Goal: Task Accomplishment & Management: Manage account settings

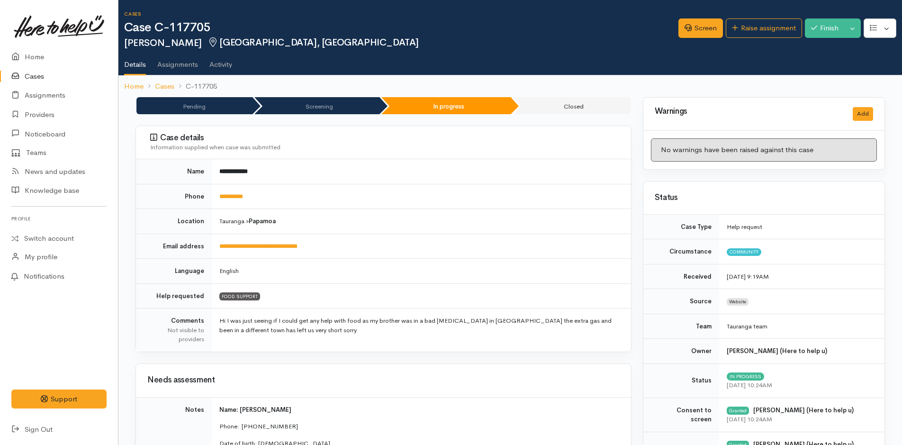
scroll to position [758, 0]
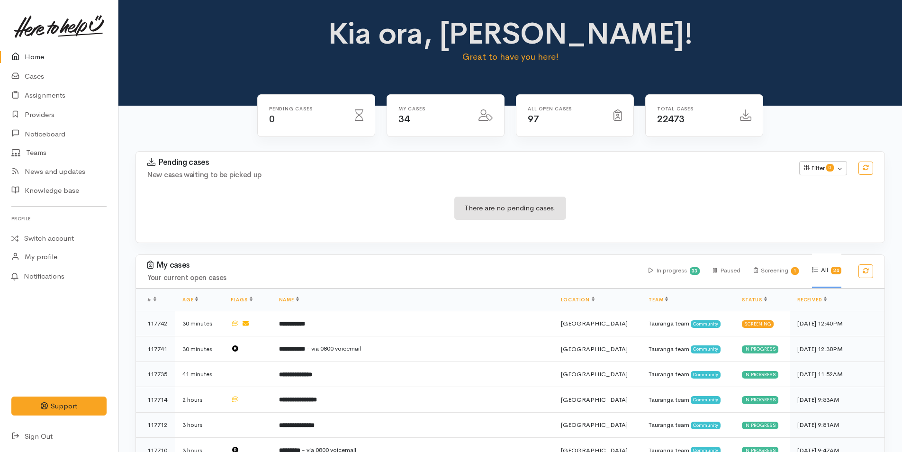
click at [38, 58] on link "Home" at bounding box center [59, 56] width 118 height 19
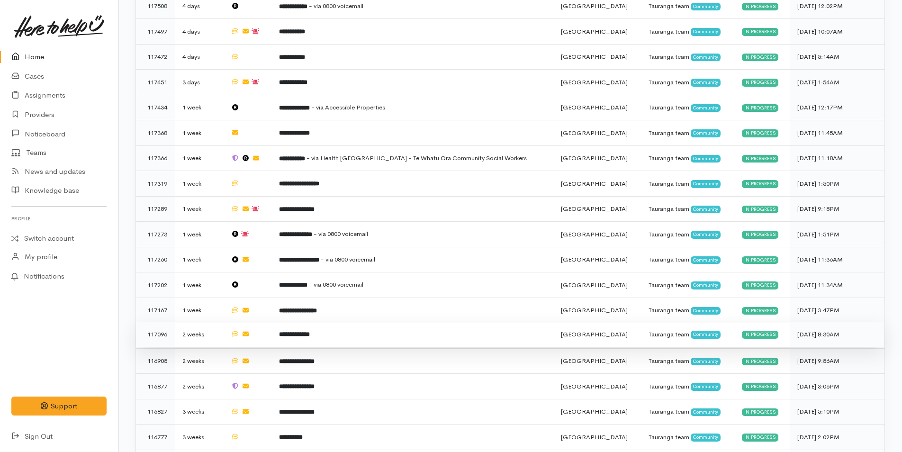
scroll to position [740, 0]
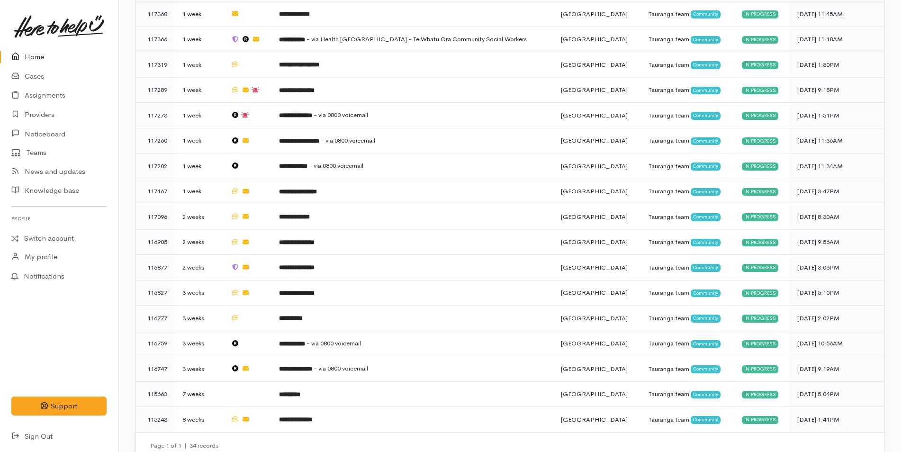
drag, startPoint x: 35, startPoint y: 52, endPoint x: 4, endPoint y: 63, distance: 32.5
click at [35, 52] on link "Home" at bounding box center [59, 56] width 118 height 19
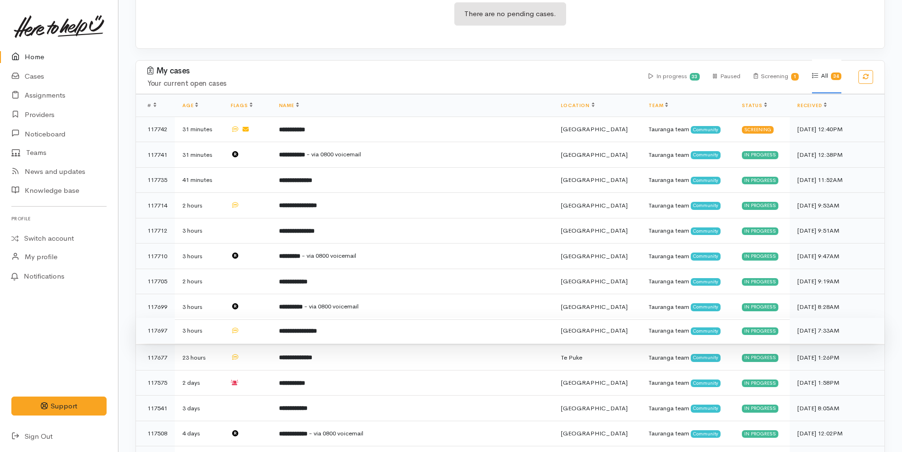
scroll to position [95, 0]
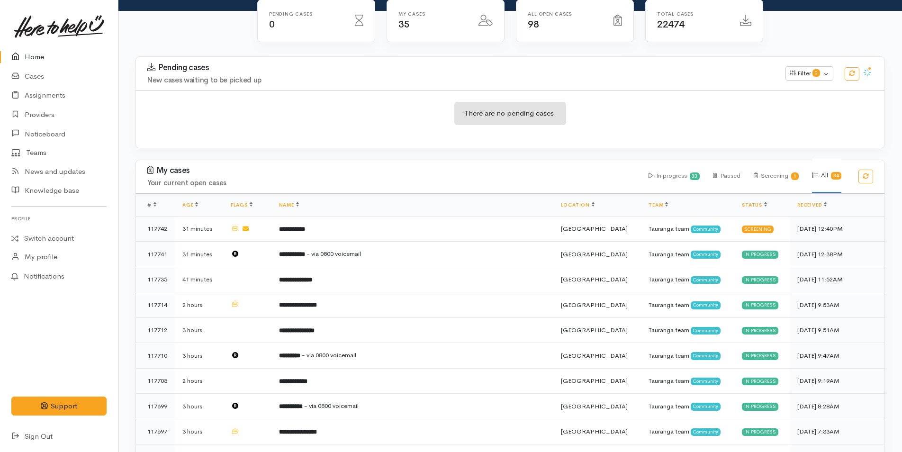
click at [18, 49] on link "Home" at bounding box center [59, 56] width 118 height 19
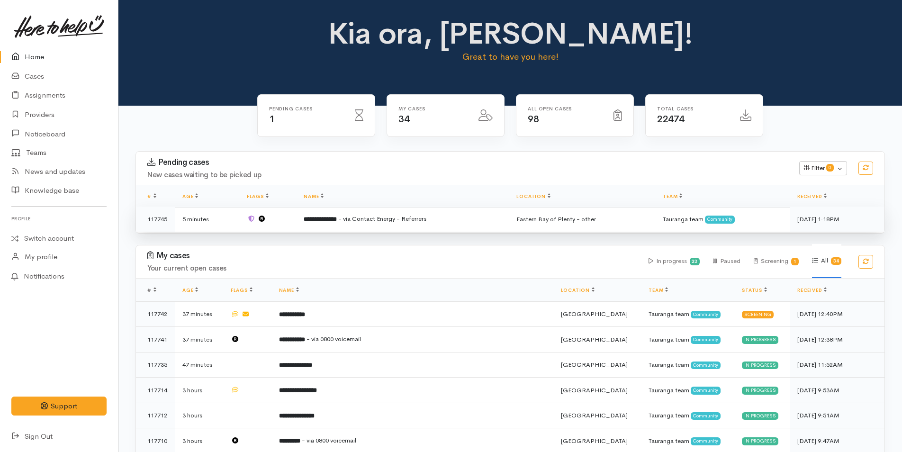
click at [361, 223] on span "- via Contact Energy - Referrers" at bounding box center [382, 218] width 88 height 8
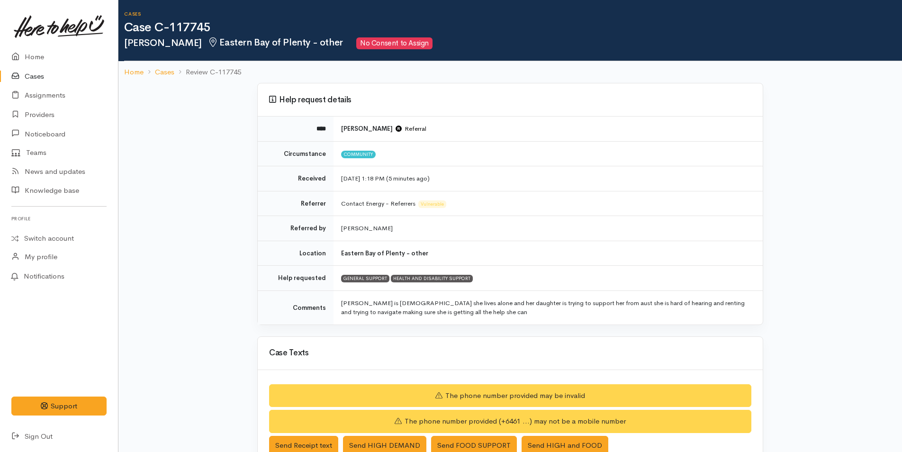
scroll to position [200, 0]
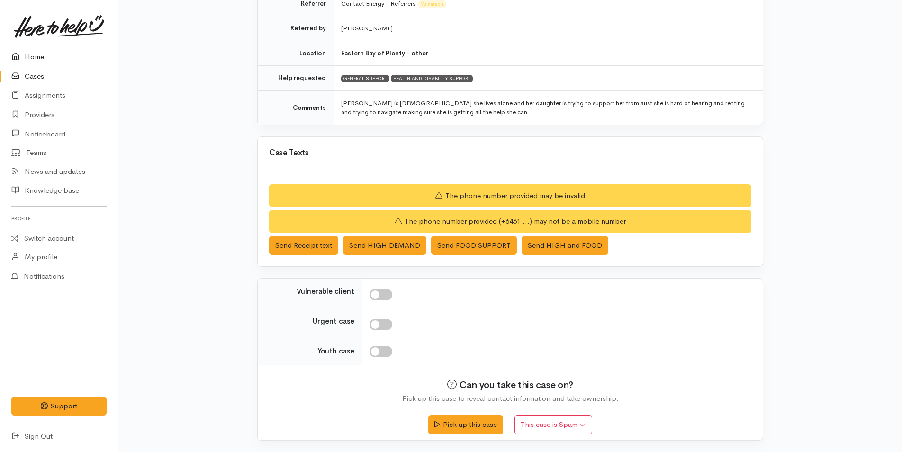
drag, startPoint x: 25, startPoint y: 51, endPoint x: 9, endPoint y: 61, distance: 19.2
click at [25, 50] on link "Home" at bounding box center [59, 56] width 118 height 19
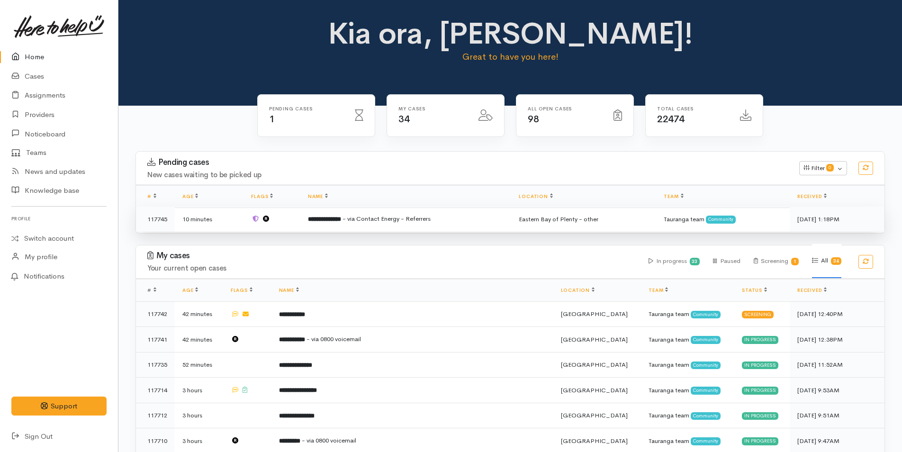
click at [354, 212] on td "**********" at bounding box center [405, 218] width 211 height 25
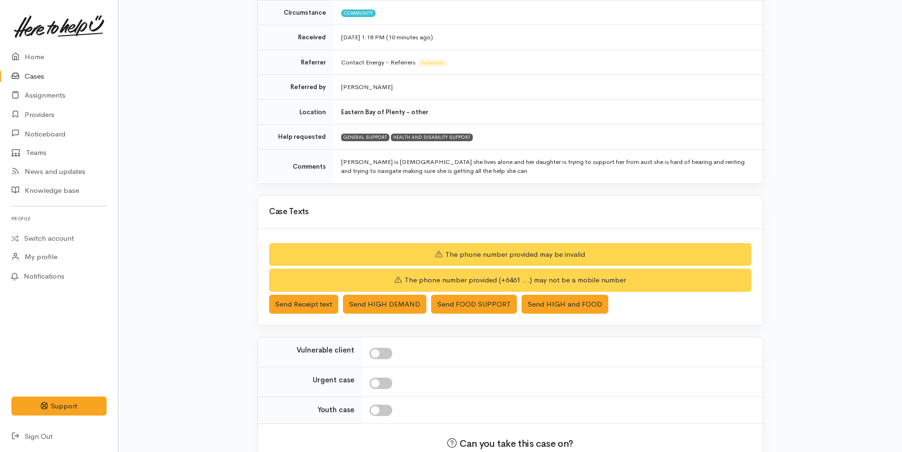
scroll to position [200, 0]
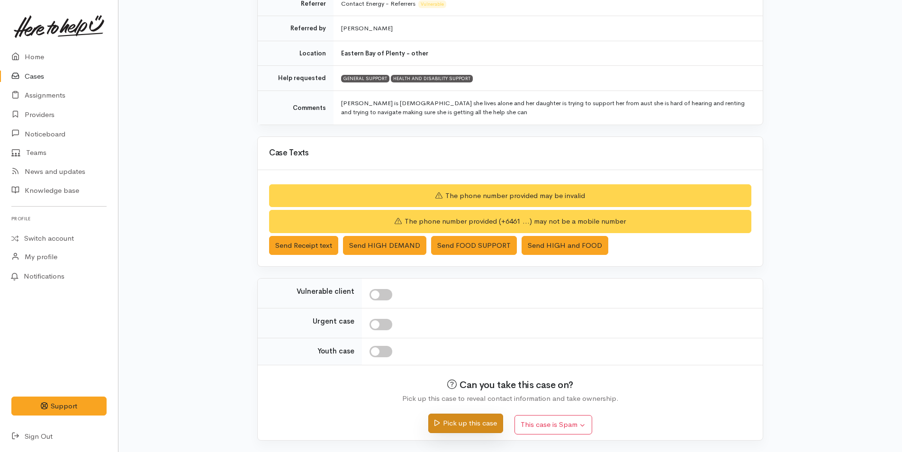
click at [461, 419] on button "Pick up this case" at bounding box center [465, 422] width 74 height 19
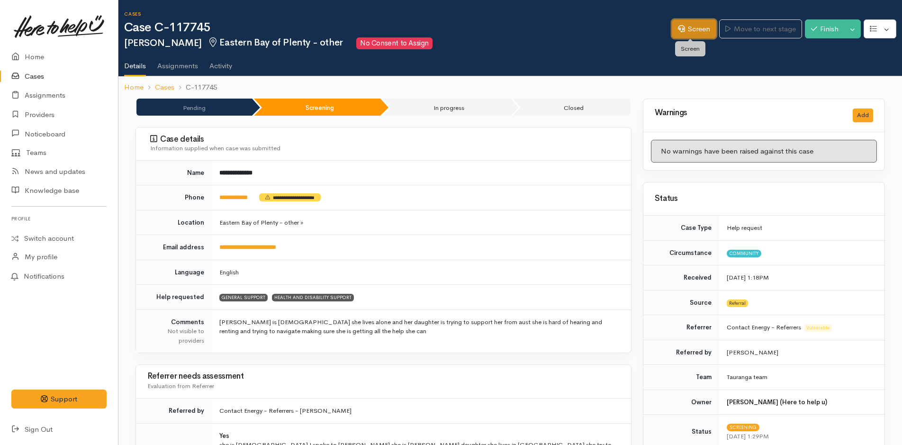
click at [682, 25] on link "Screen" at bounding box center [693, 28] width 45 height 19
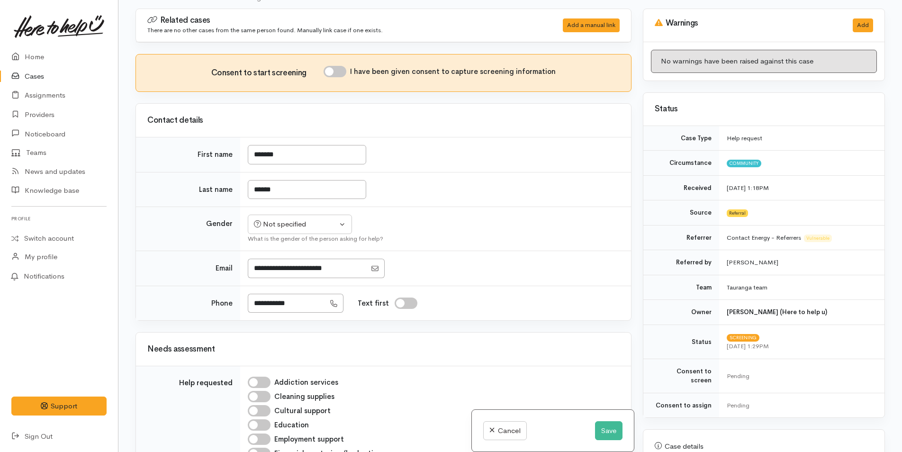
scroll to position [83, 0]
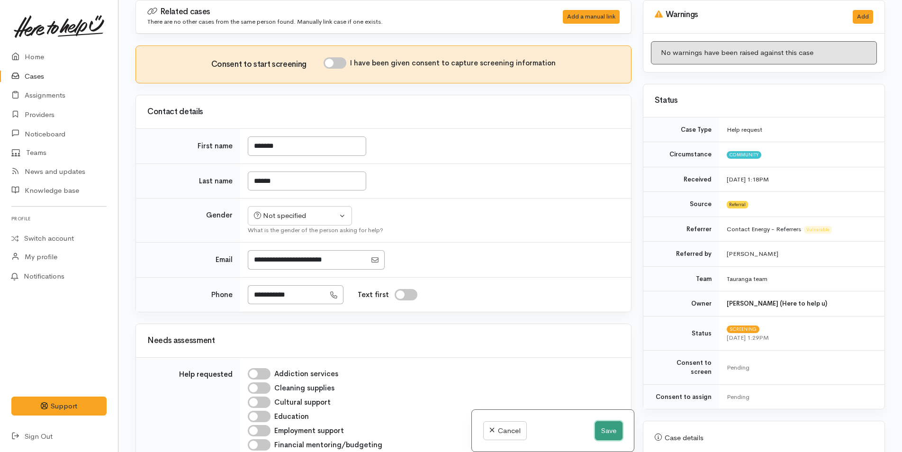
click at [604, 428] on button "Save" at bounding box center [608, 430] width 27 height 19
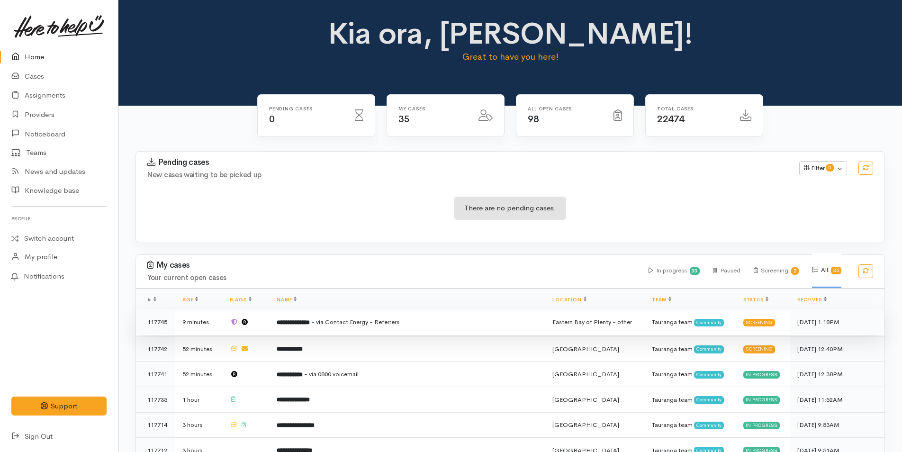
click at [308, 316] on td "**********" at bounding box center [407, 322] width 276 height 26
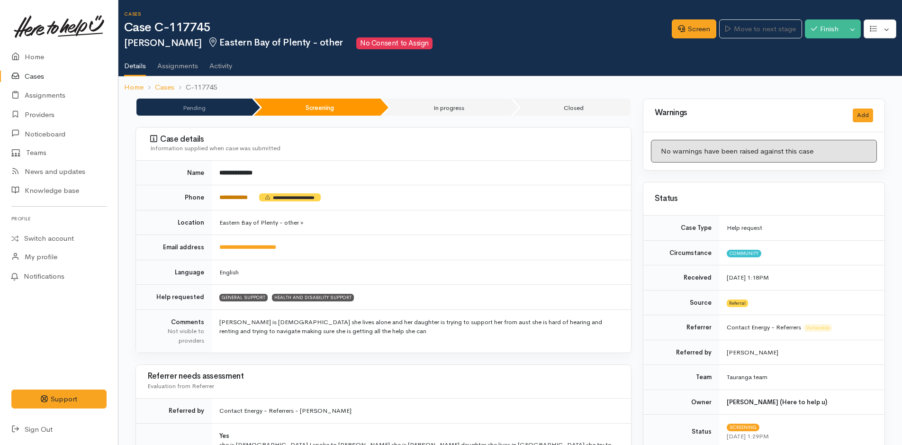
click at [242, 197] on link "**********" at bounding box center [233, 197] width 28 height 6
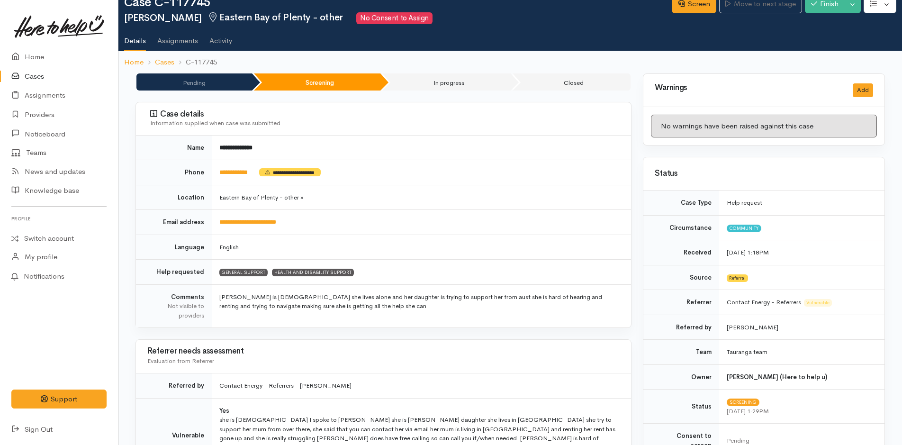
scroll to position [47, 0]
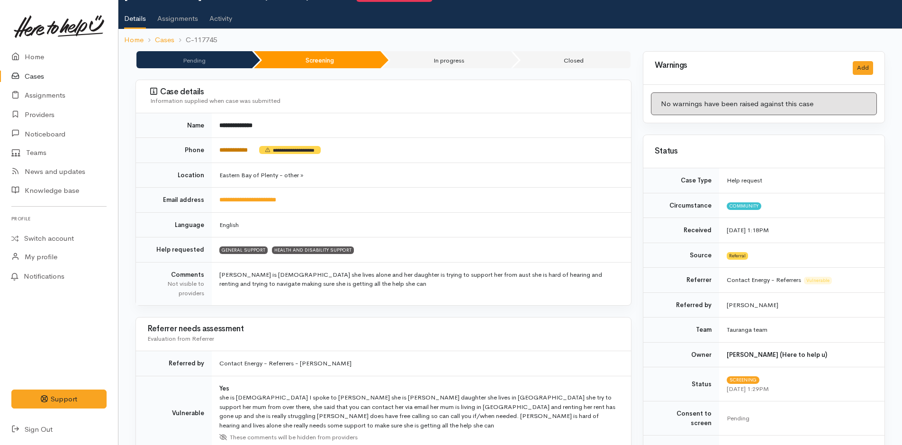
click at [232, 148] on link "**********" at bounding box center [233, 150] width 28 height 6
drag, startPoint x: 299, startPoint y: 199, endPoint x: 207, endPoint y: 203, distance: 92.0
click at [207, 203] on tr "**********" at bounding box center [383, 200] width 495 height 25
copy tr "**********"
drag, startPoint x: 30, startPoint y: 59, endPoint x: 18, endPoint y: 63, distance: 12.7
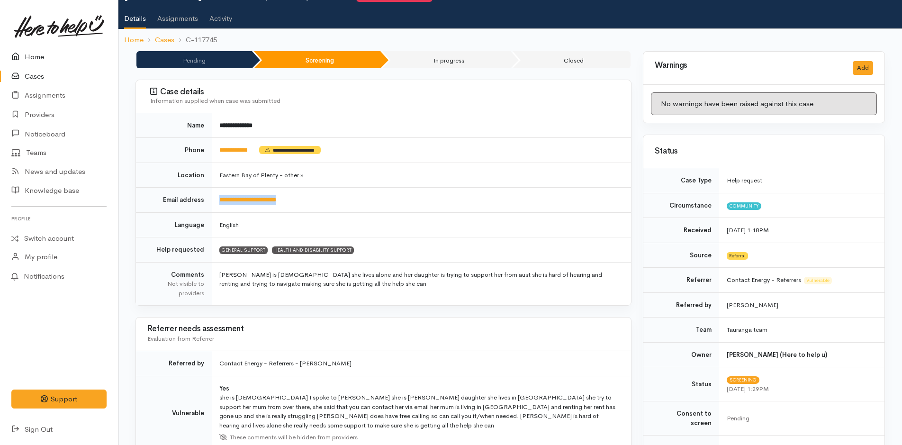
click at [30, 59] on link "Home" at bounding box center [59, 56] width 118 height 19
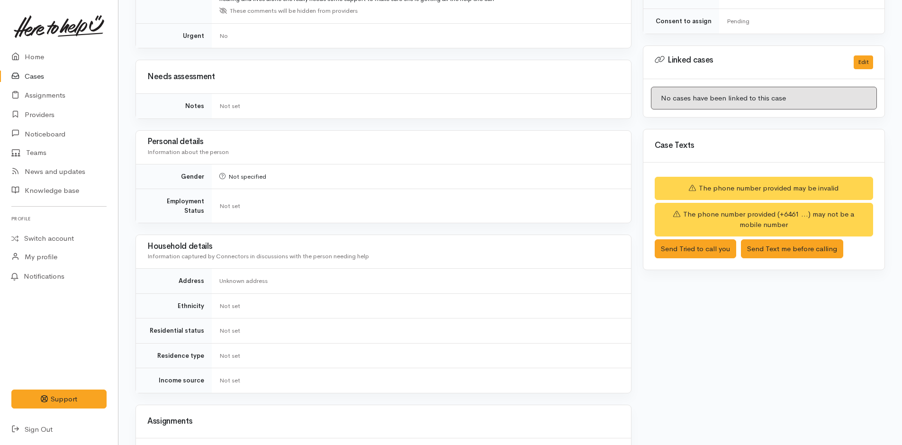
scroll to position [622, 0]
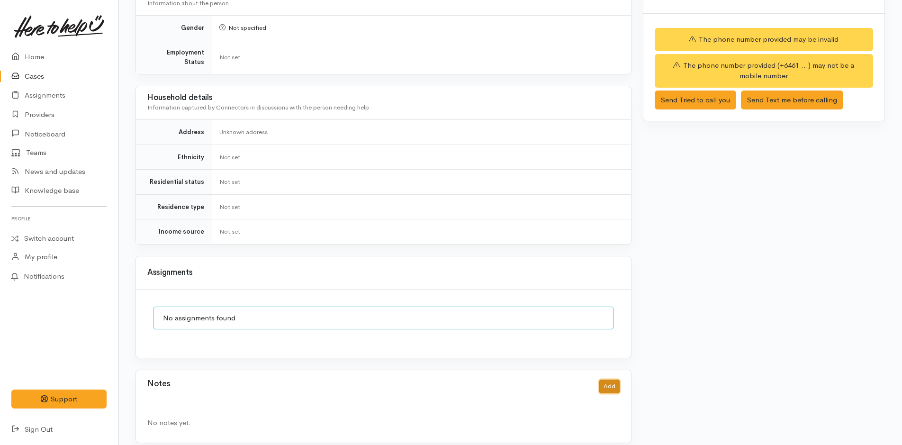
click at [616, 379] on button "Add" at bounding box center [609, 386] width 20 height 14
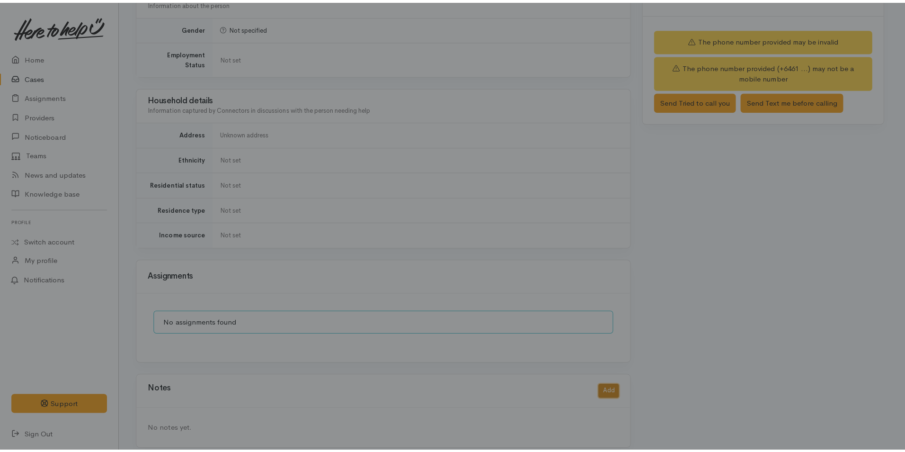
scroll to position [615, 0]
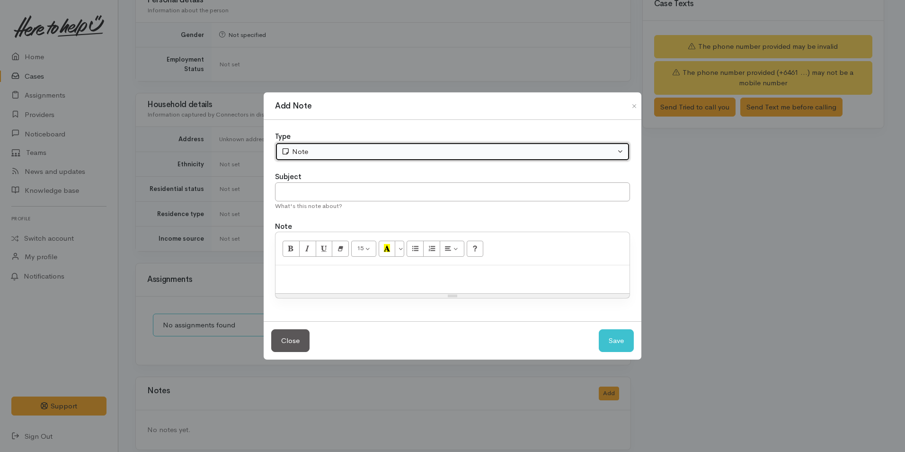
click at [308, 151] on div "Note" at bounding box center [448, 151] width 334 height 11
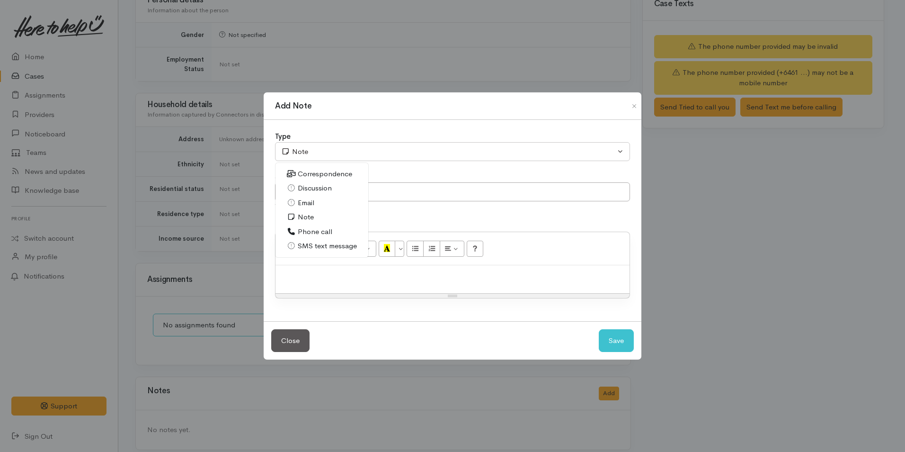
click at [307, 176] on span "Correspondence" at bounding box center [325, 174] width 54 height 11
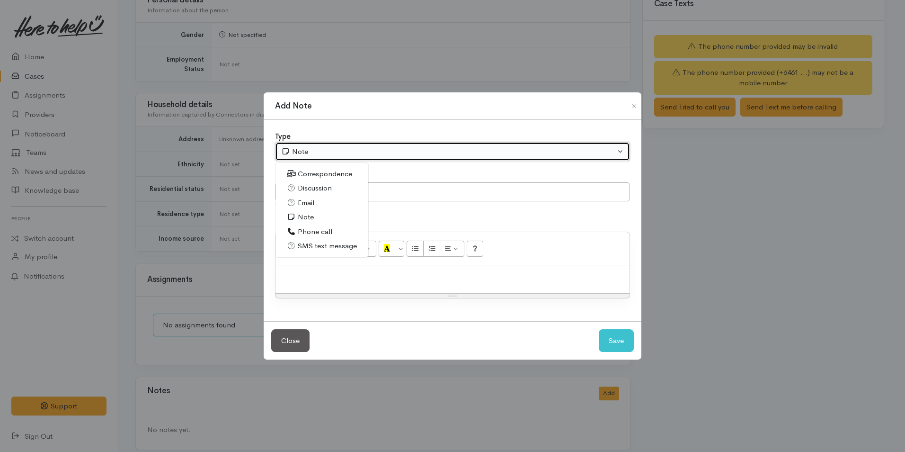
select select "6"
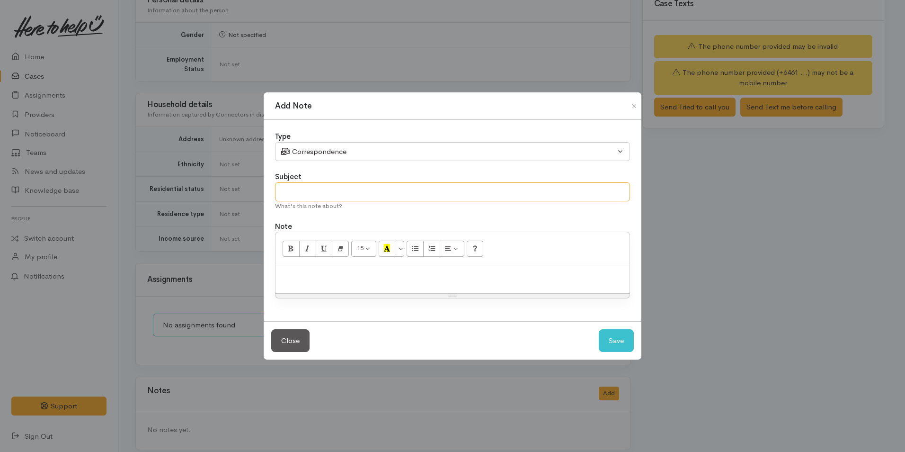
click at [309, 191] on input "text" at bounding box center [452, 191] width 355 height 19
type input "Attempted Contact"
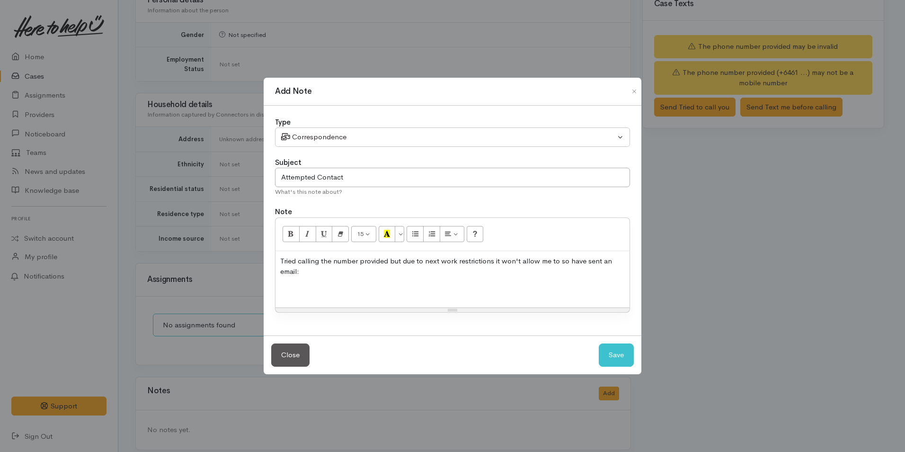
scroll to position [6, 0]
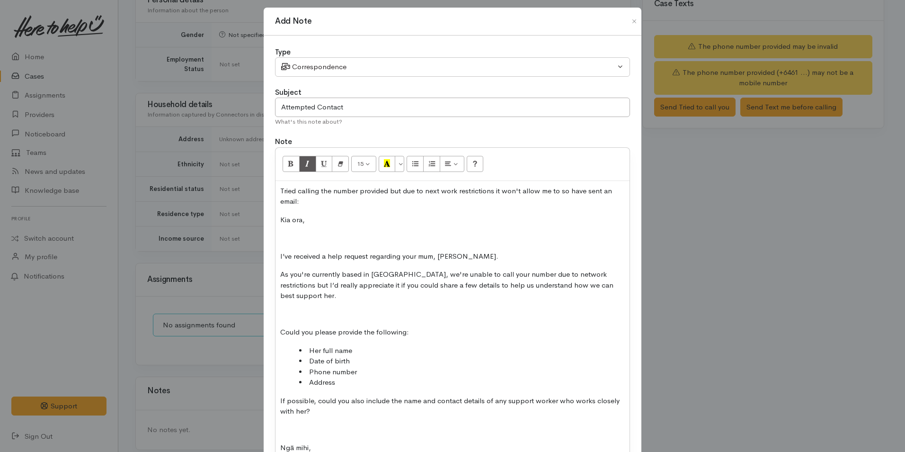
click at [333, 236] on p at bounding box center [452, 237] width 345 height 11
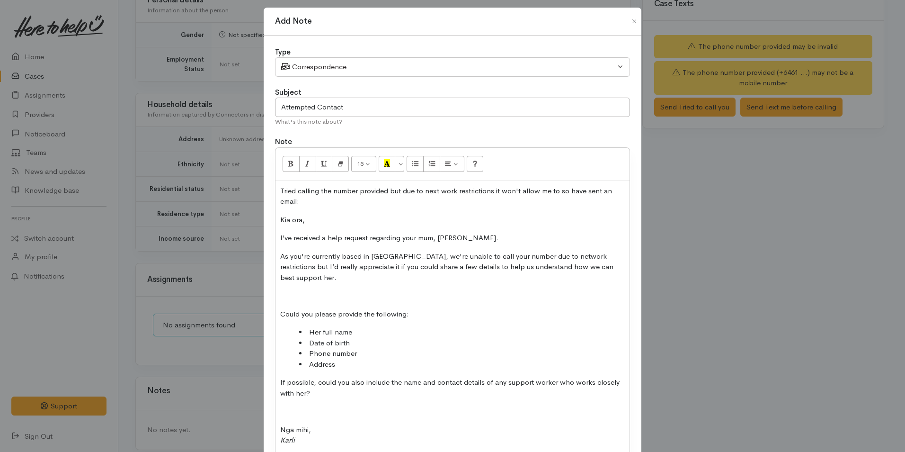
click at [315, 278] on div "Tried calling the number provided but due to next work restrictions it won't al…" at bounding box center [453, 319] width 354 height 277
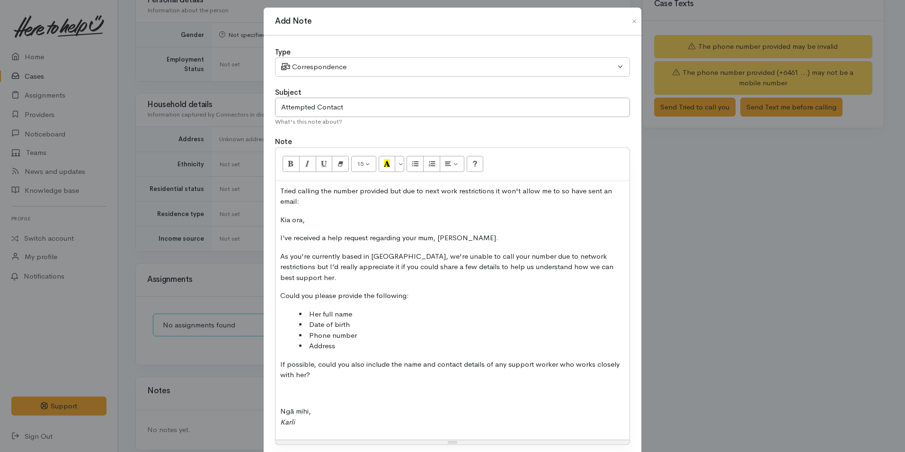
click at [300, 375] on div "Tried calling the number provided but due to next work restrictions it won't al…" at bounding box center [453, 310] width 354 height 259
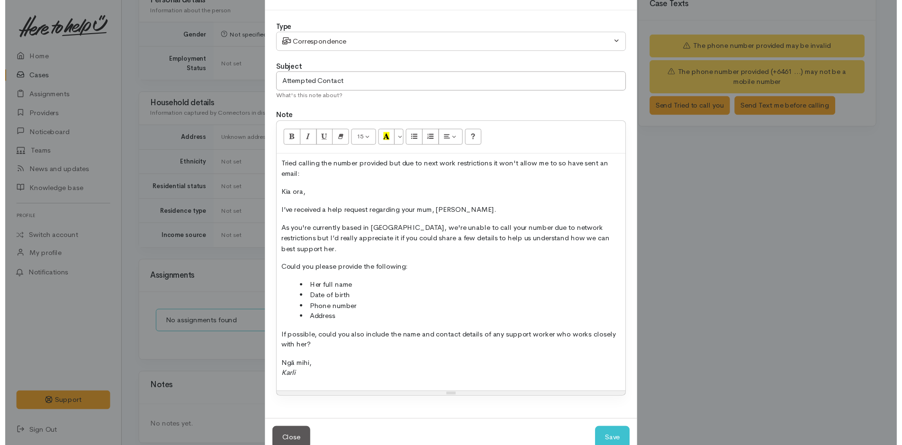
scroll to position [45, 0]
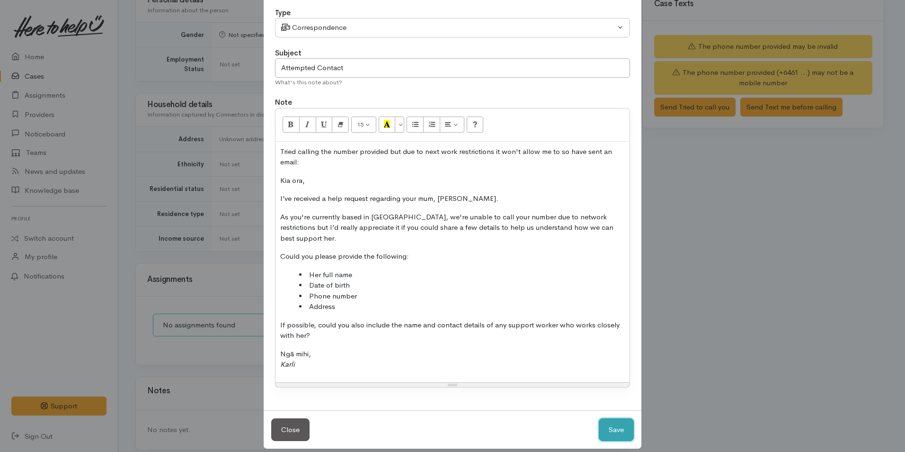
click at [626, 419] on button "Save" at bounding box center [616, 429] width 35 height 23
select select "1"
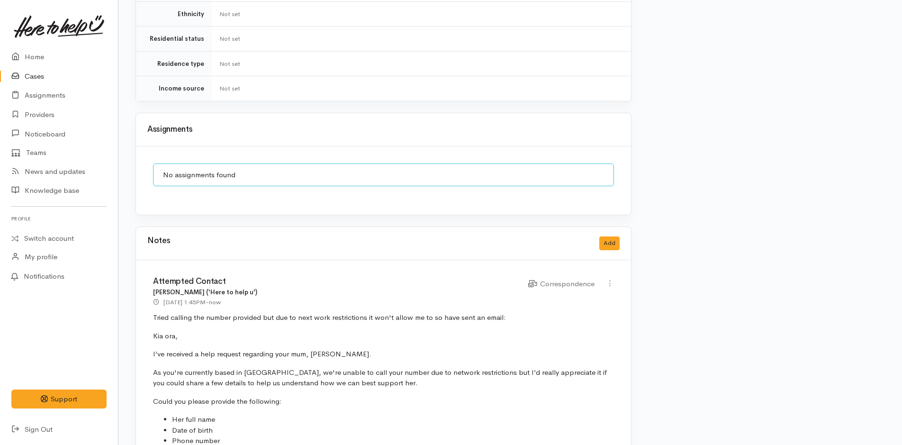
scroll to position [851, 0]
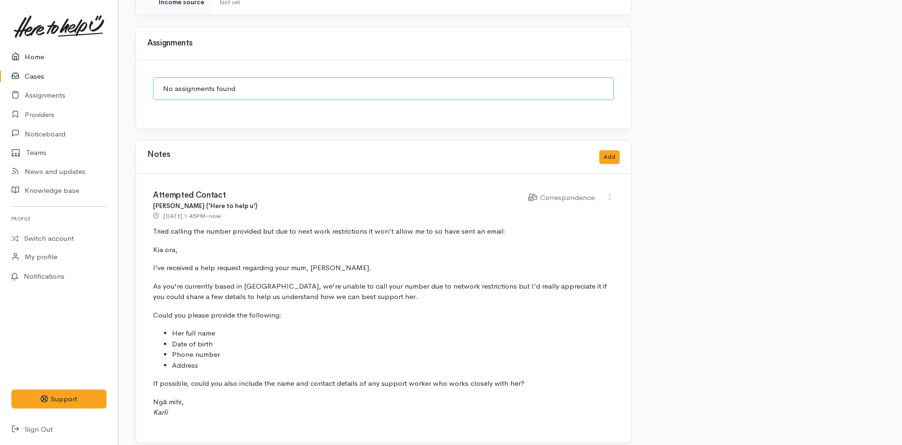
click at [39, 52] on link "Home" at bounding box center [59, 56] width 118 height 19
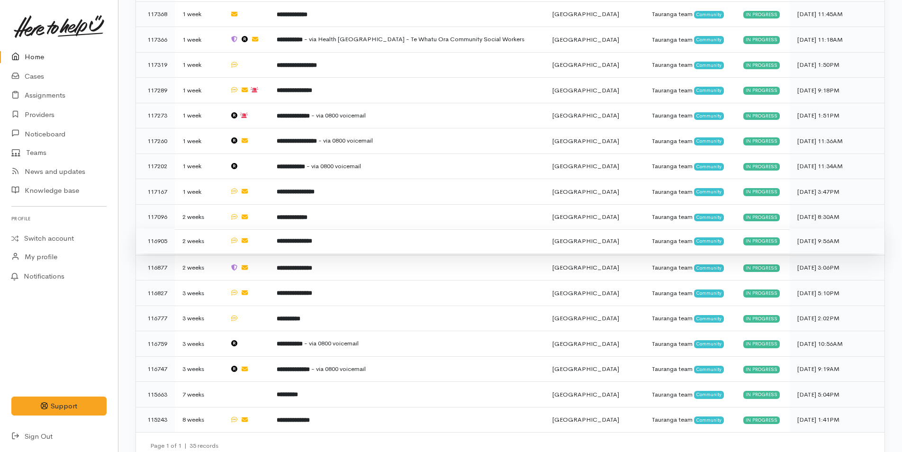
scroll to position [481, 0]
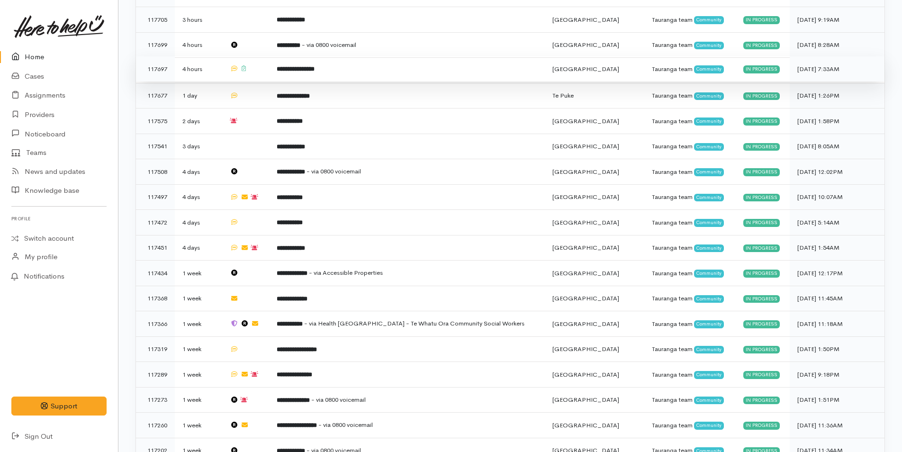
click at [287, 67] on b "**********" at bounding box center [296, 69] width 38 height 6
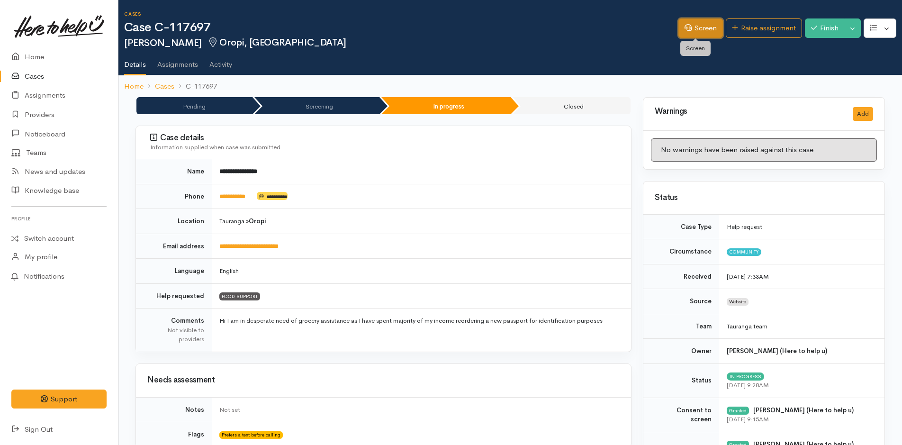
click at [697, 23] on link "Screen" at bounding box center [700, 27] width 45 height 19
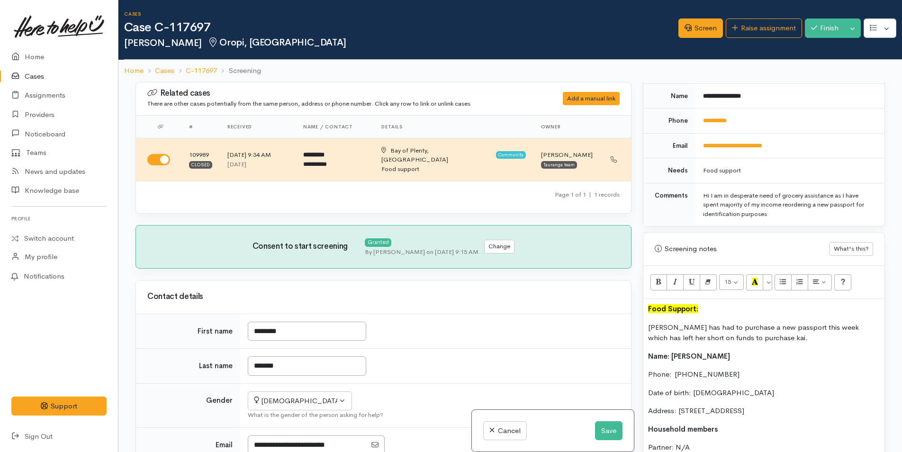
scroll to position [663, 0]
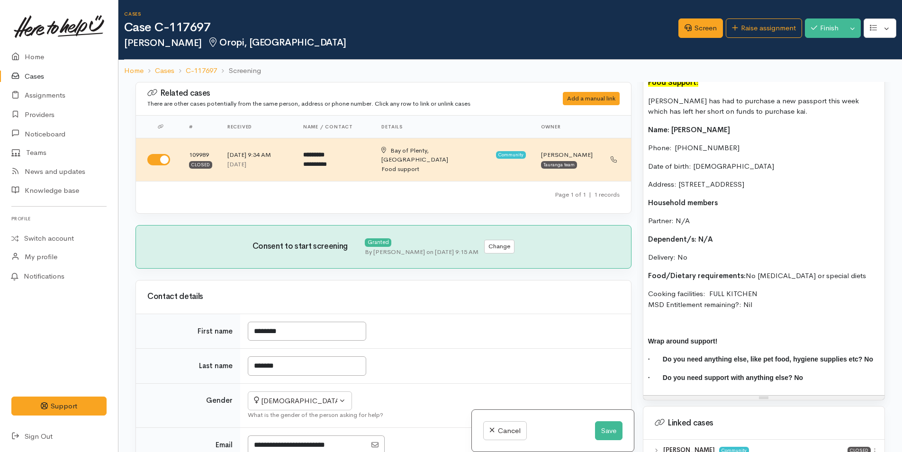
drag, startPoint x: 760, startPoint y: 306, endPoint x: 632, endPoint y: 117, distance: 228.1
click at [632, 117] on div "Related cases There are other cases potentially from the same person, address o…" at bounding box center [510, 308] width 760 height 452
copy div "Name: Svetlana Carline Phone:  0223681548 Date of birth: 25/08/1986 Address: 15…"
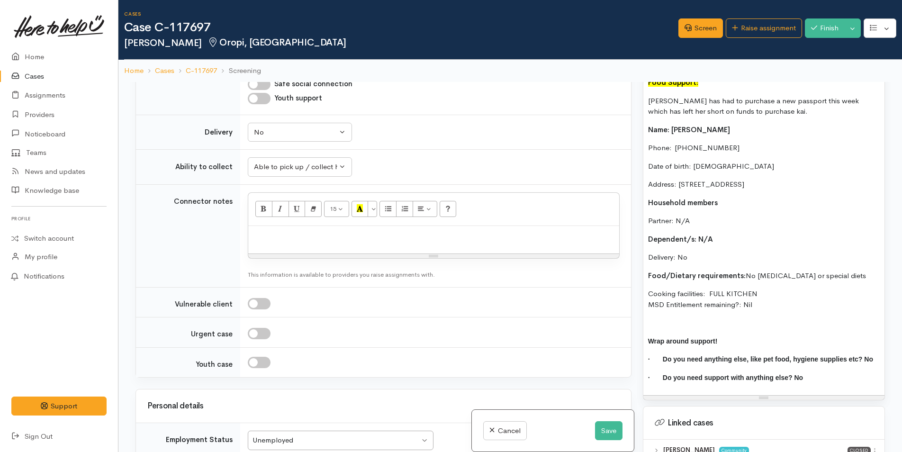
scroll to position [805, 0]
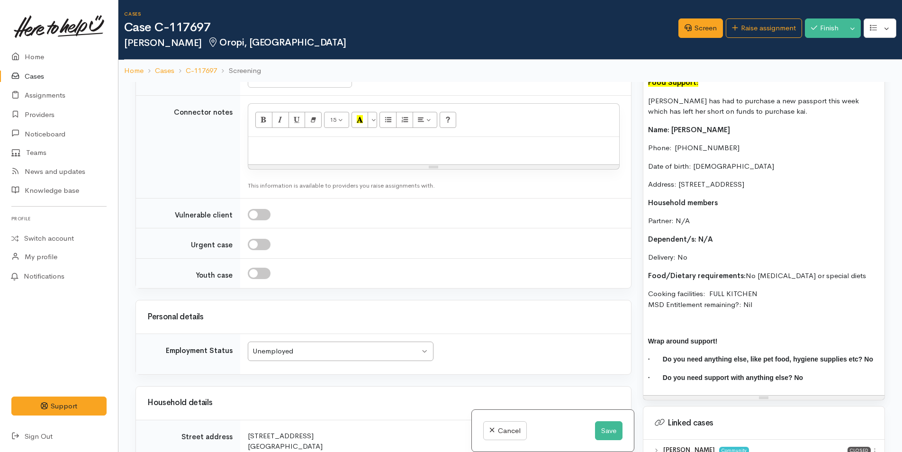
click at [270, 142] on p at bounding box center [433, 147] width 361 height 11
paste div
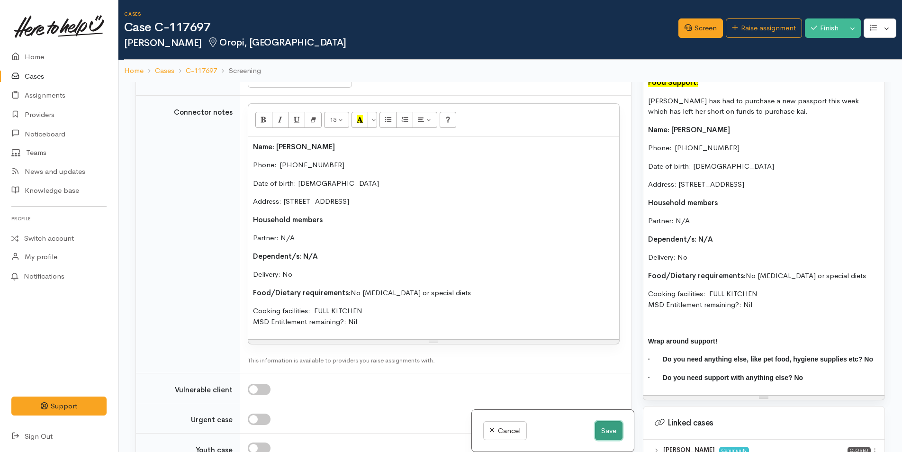
click at [597, 424] on button "Save" at bounding box center [608, 430] width 27 height 19
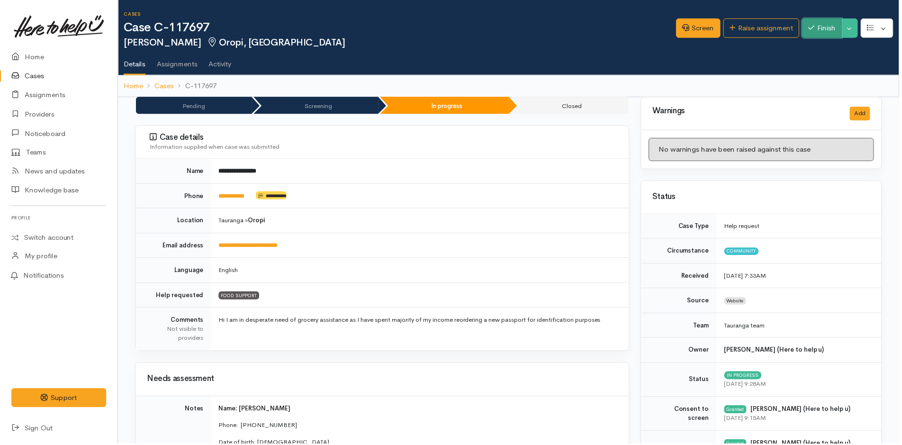
click at [816, 28] on button "Finish" at bounding box center [824, 27] width 40 height 19
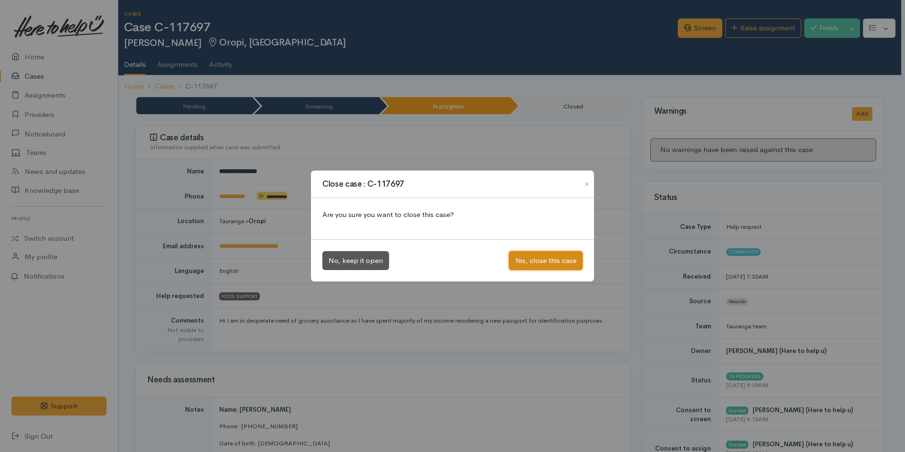
click at [539, 253] on button "Yes, close this case" at bounding box center [546, 260] width 74 height 19
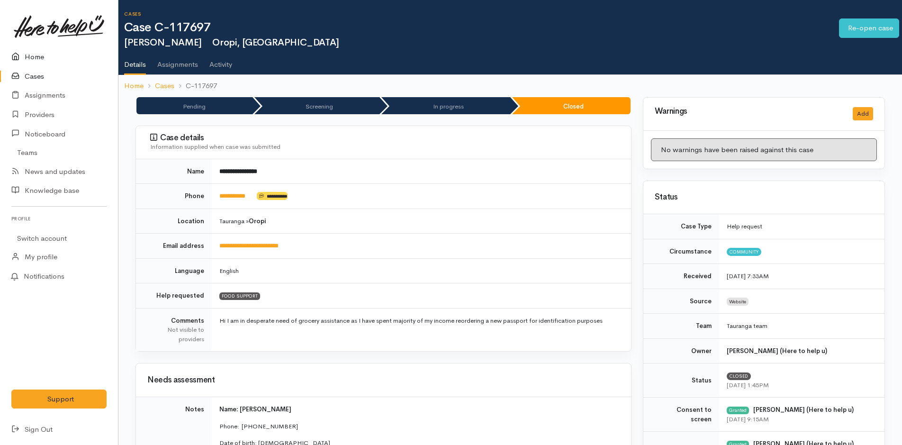
click at [34, 52] on link "Home" at bounding box center [59, 56] width 118 height 19
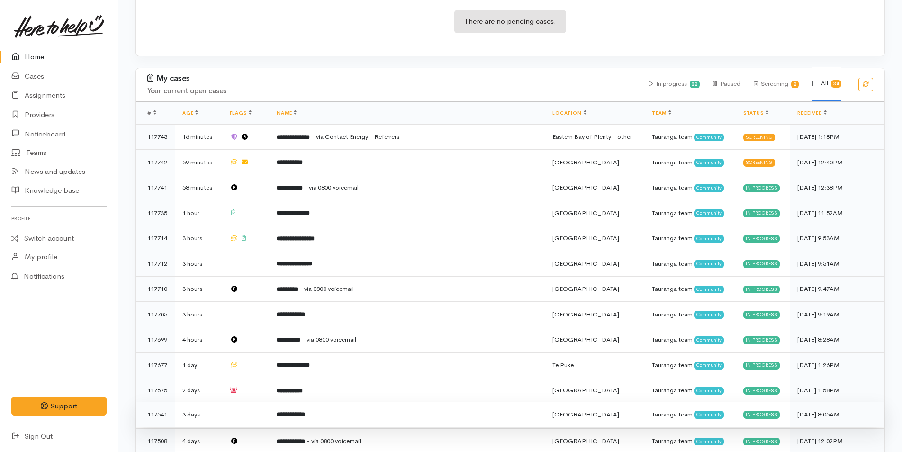
scroll to position [284, 0]
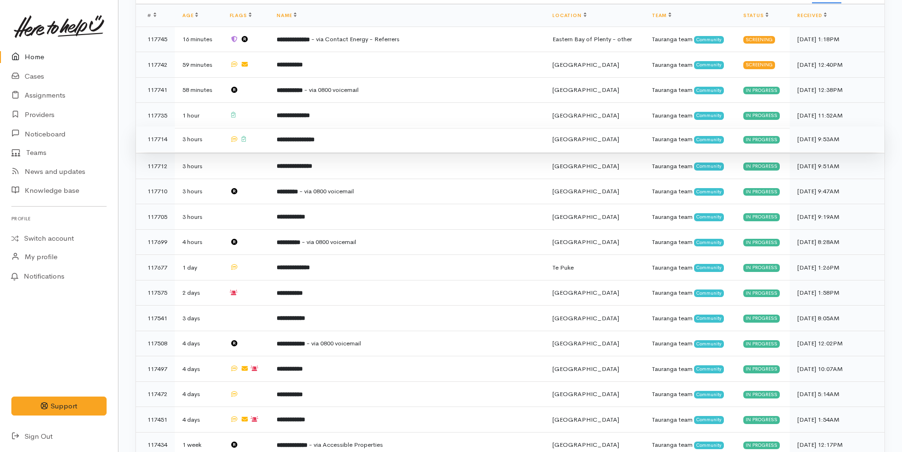
click at [294, 136] on b "**********" at bounding box center [296, 139] width 38 height 6
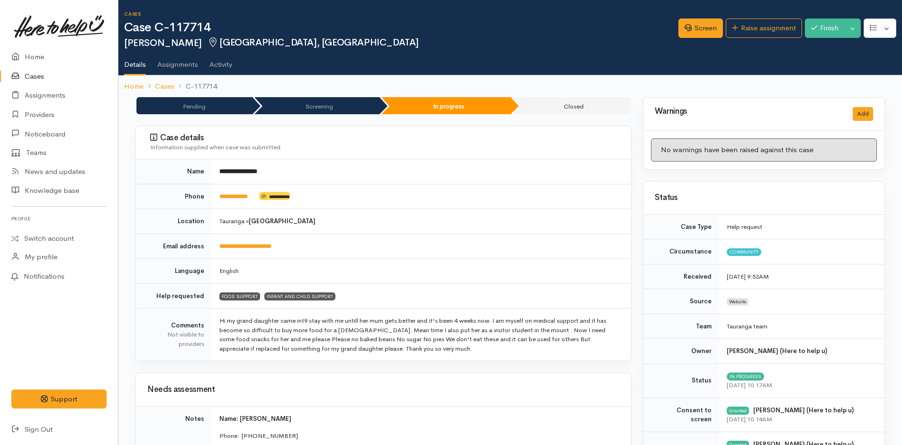
click at [815, 18] on div "Screen Raise assignment Finish Toggle Dropdown Pause" at bounding box center [789, 29] width 223 height 31
click at [816, 28] on button "Finish" at bounding box center [824, 27] width 40 height 19
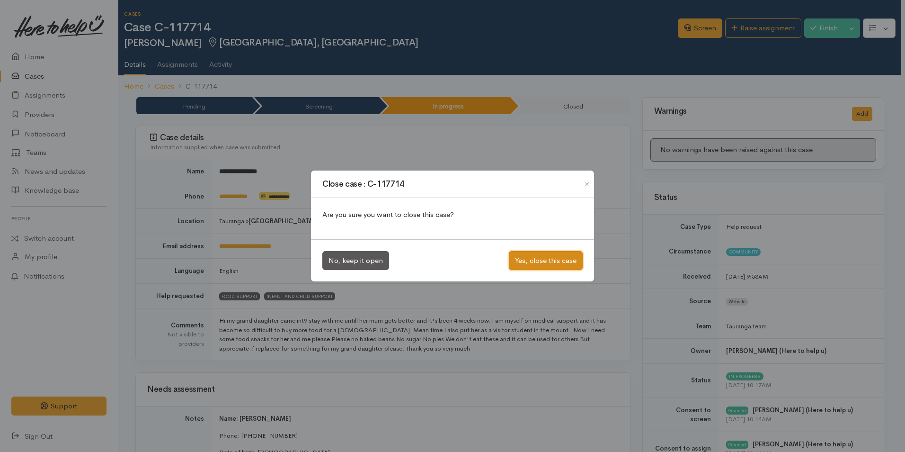
click at [556, 258] on button "Yes, close this case" at bounding box center [546, 260] width 74 height 19
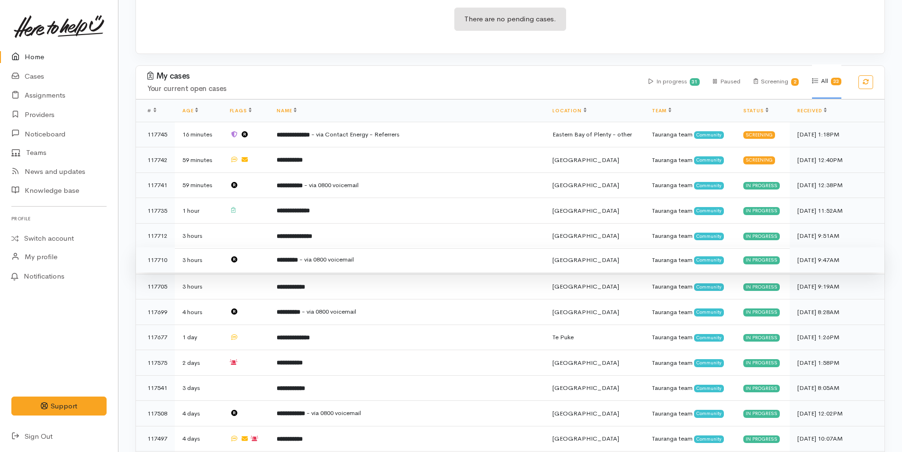
scroll to position [189, 0]
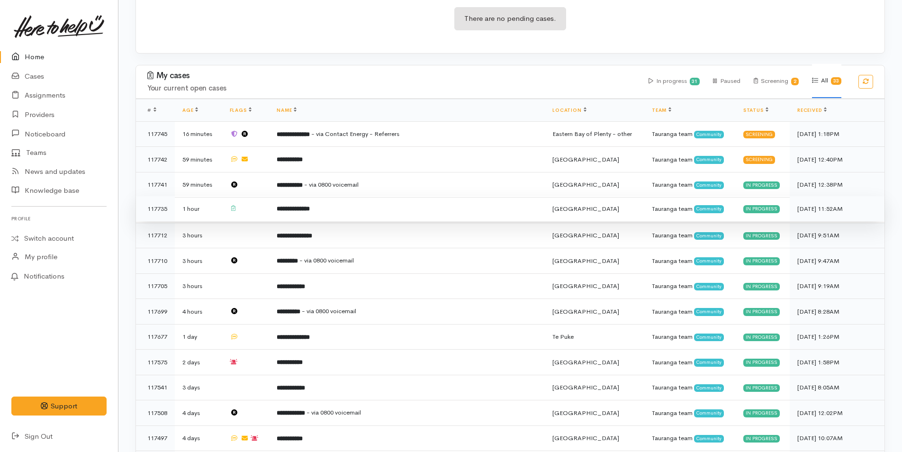
click at [302, 206] on b "**********" at bounding box center [293, 209] width 33 height 6
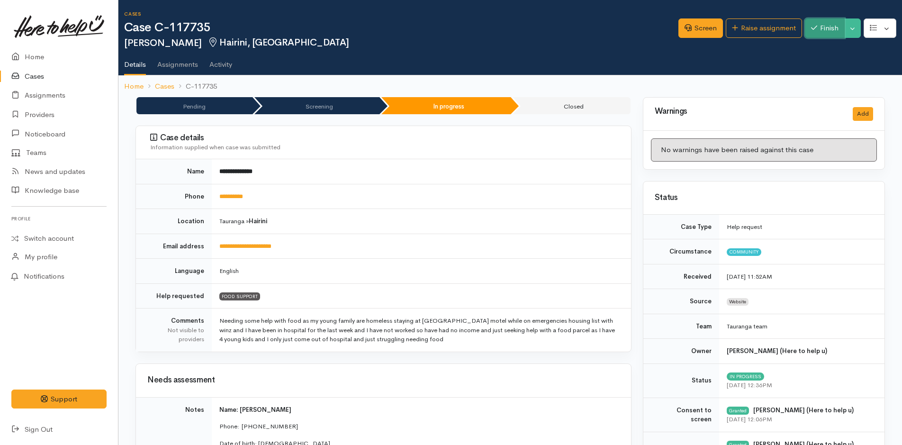
click at [826, 25] on button "Finish" at bounding box center [824, 27] width 40 height 19
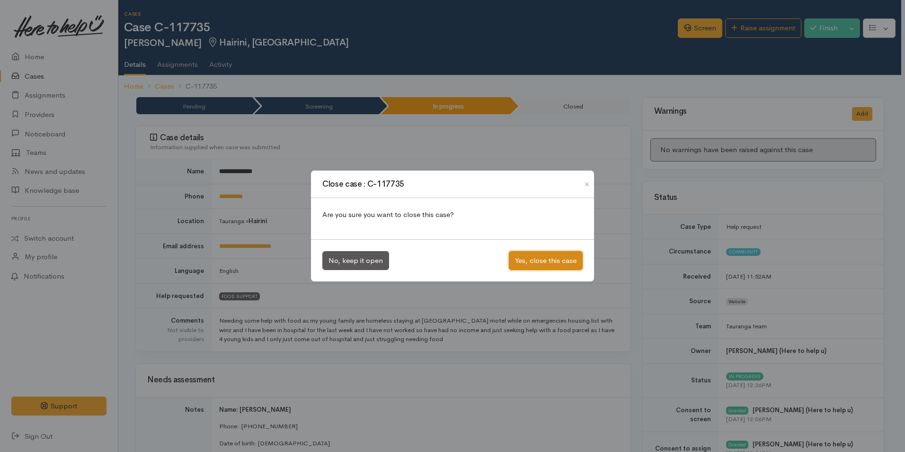
click at [541, 259] on button "Yes, close this case" at bounding box center [546, 260] width 74 height 19
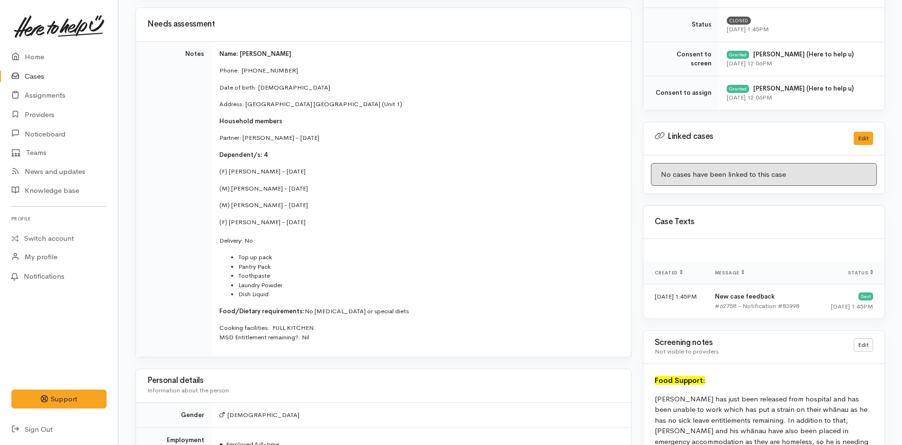
scroll to position [389, 0]
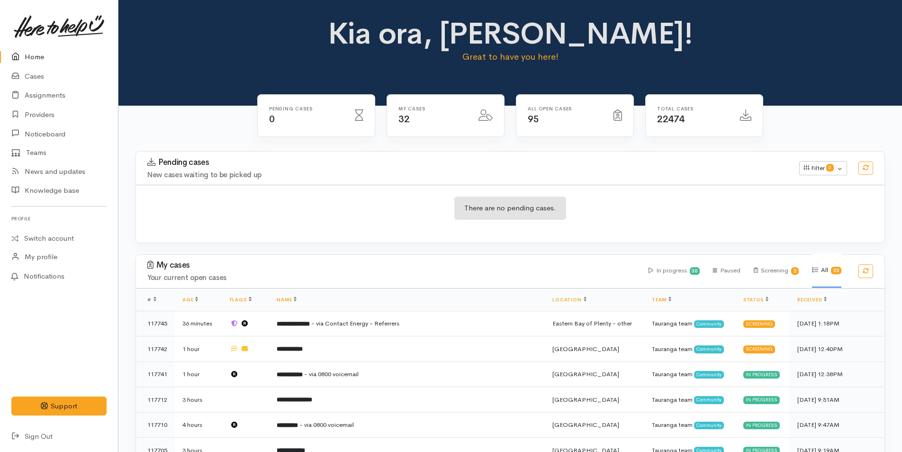
click at [29, 53] on link "Home" at bounding box center [59, 56] width 118 height 19
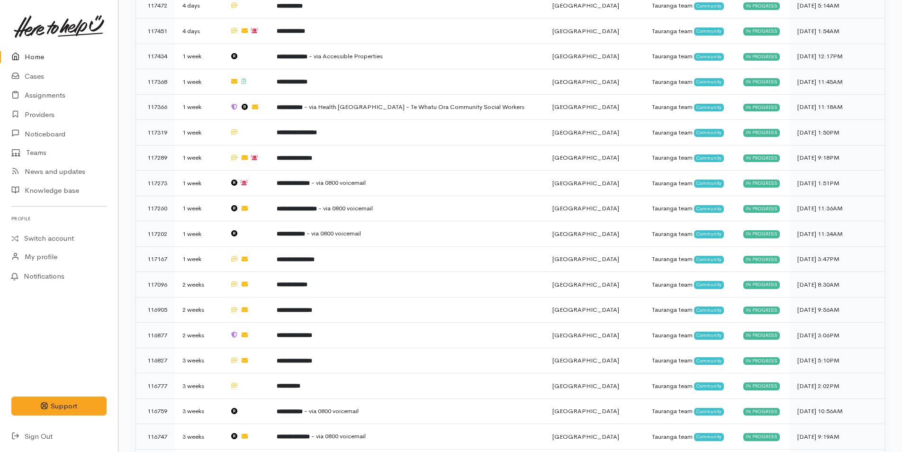
scroll to position [690, 0]
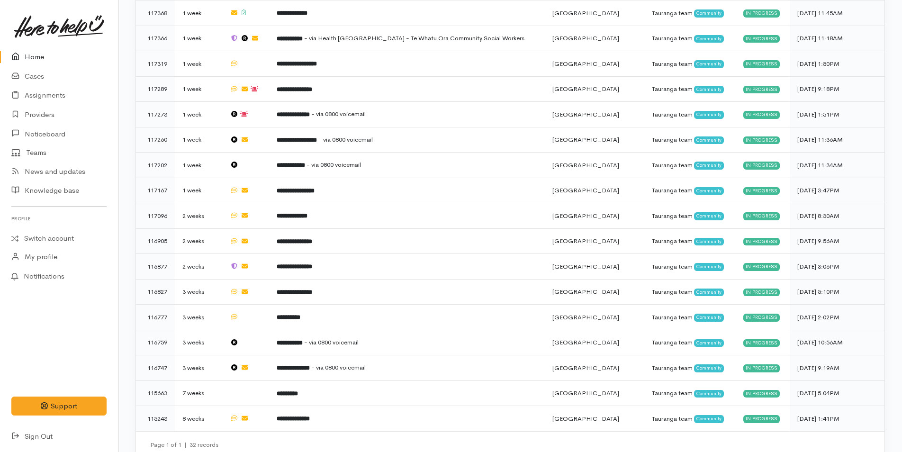
click at [31, 50] on link "Home" at bounding box center [59, 56] width 118 height 19
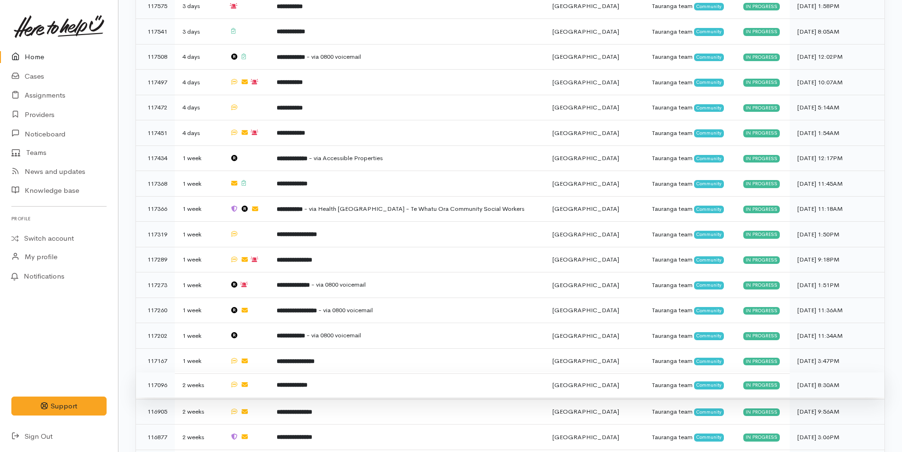
scroll to position [690, 0]
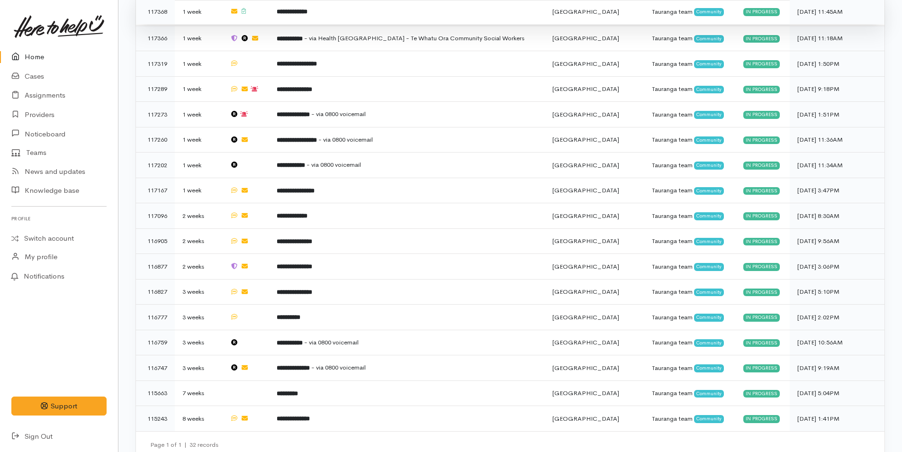
click at [334, 10] on td "**********" at bounding box center [407, 12] width 276 height 26
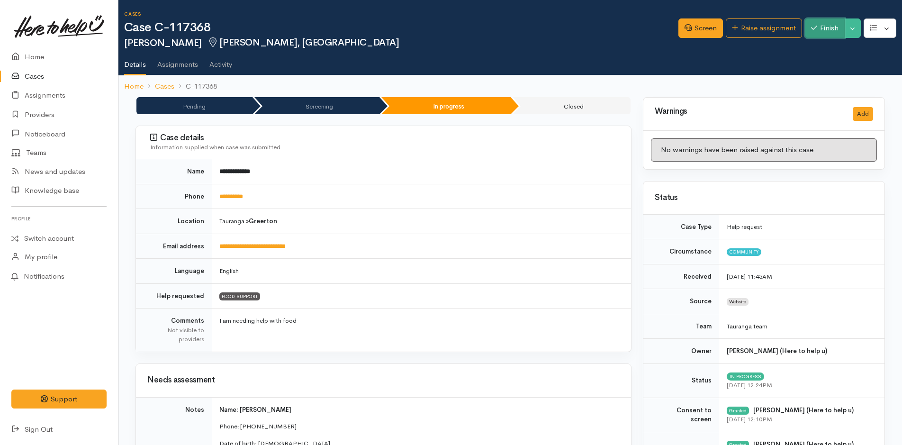
click at [811, 27] on icon "button" at bounding box center [814, 27] width 6 height 7
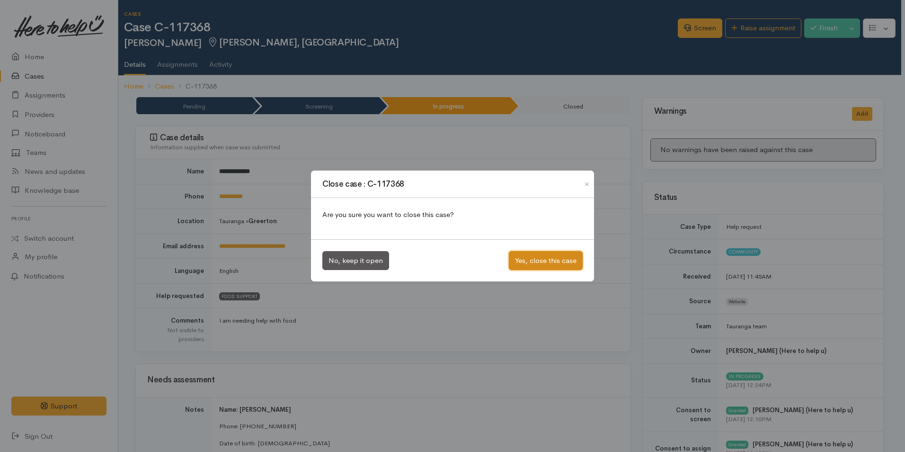
click at [545, 265] on button "Yes, close this case" at bounding box center [546, 260] width 74 height 19
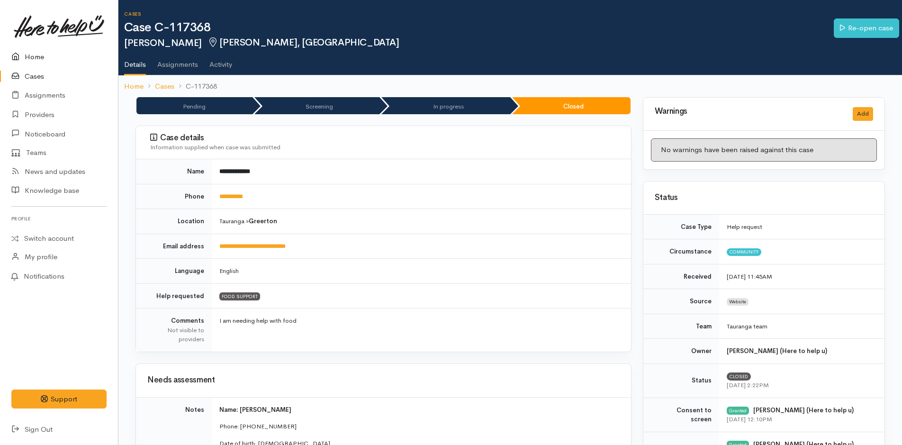
drag, startPoint x: 42, startPoint y: 58, endPoint x: 34, endPoint y: 68, distance: 13.2
click at [42, 58] on link "Home" at bounding box center [59, 56] width 118 height 19
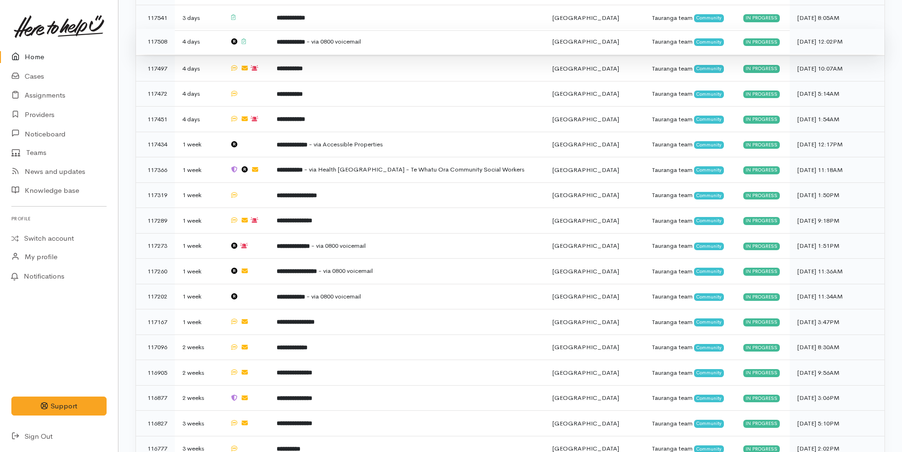
scroll to position [474, 0]
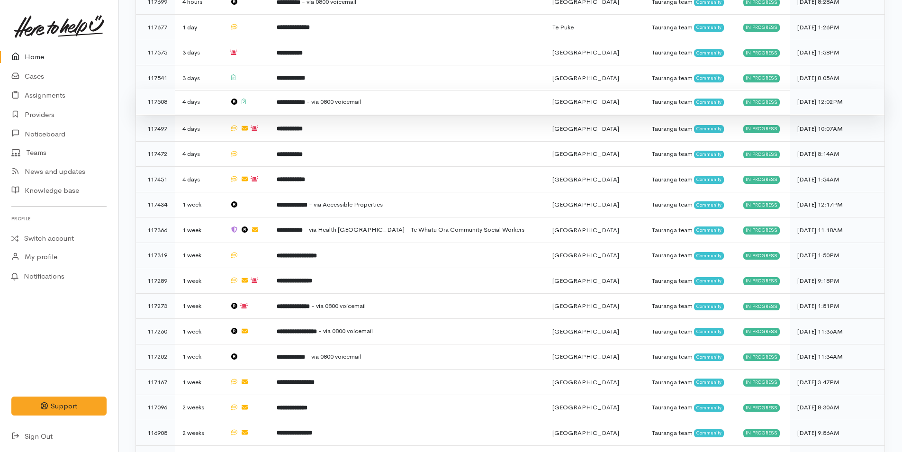
click at [301, 99] on b "**********" at bounding box center [291, 102] width 28 height 6
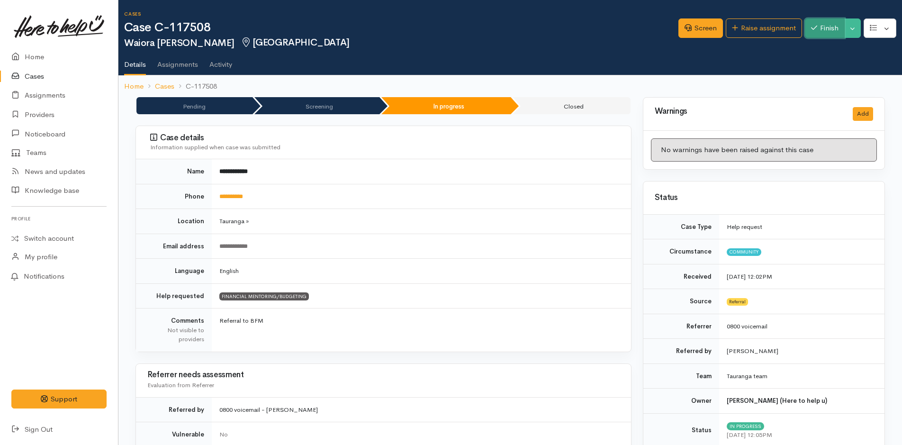
click at [829, 31] on button "Finish" at bounding box center [824, 27] width 40 height 19
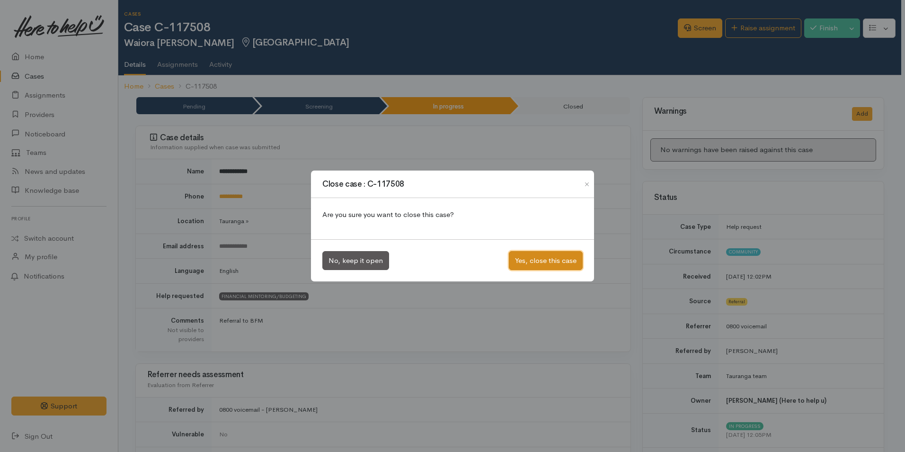
click at [542, 257] on button "Yes, close this case" at bounding box center [546, 260] width 74 height 19
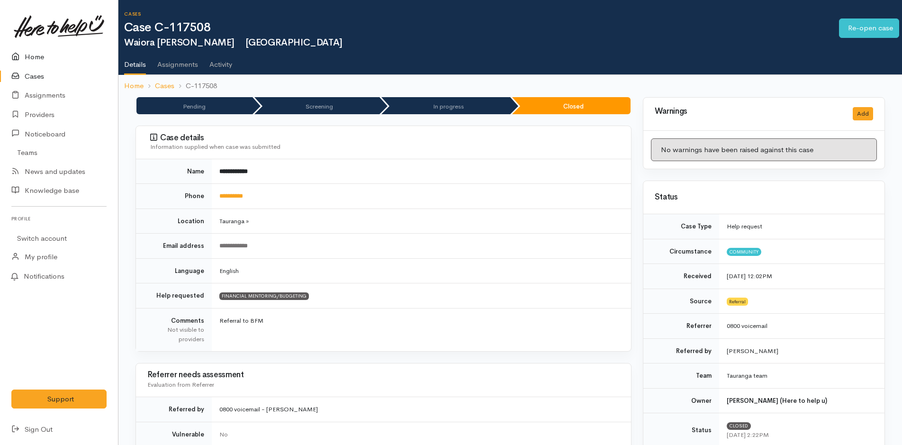
click at [23, 50] on link "Home" at bounding box center [59, 56] width 118 height 19
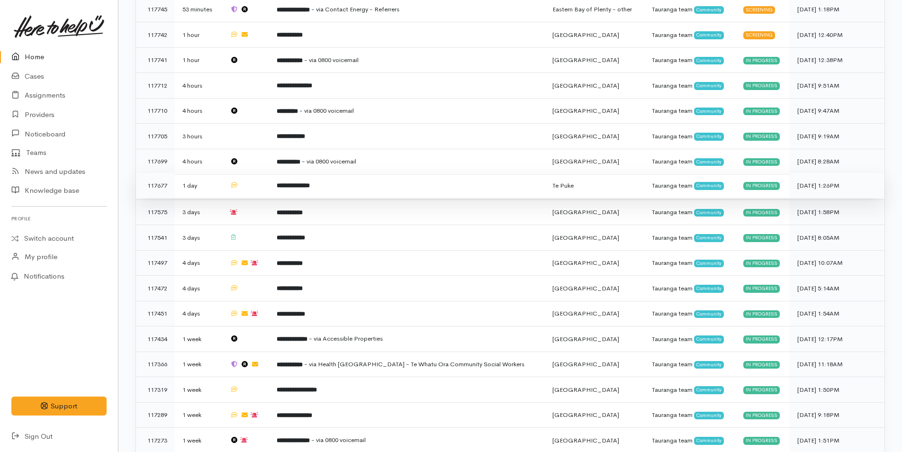
scroll to position [426, 0]
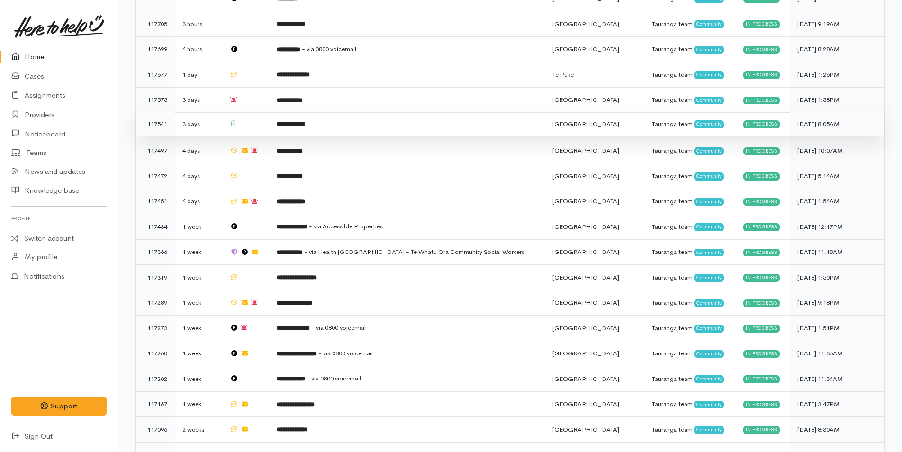
click at [299, 121] on b "**********" at bounding box center [291, 124] width 28 height 6
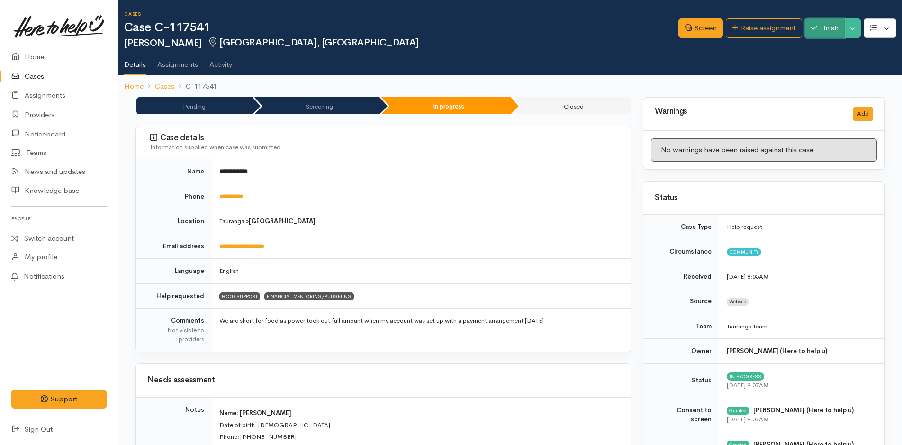
click at [821, 21] on button "Finish" at bounding box center [824, 27] width 40 height 19
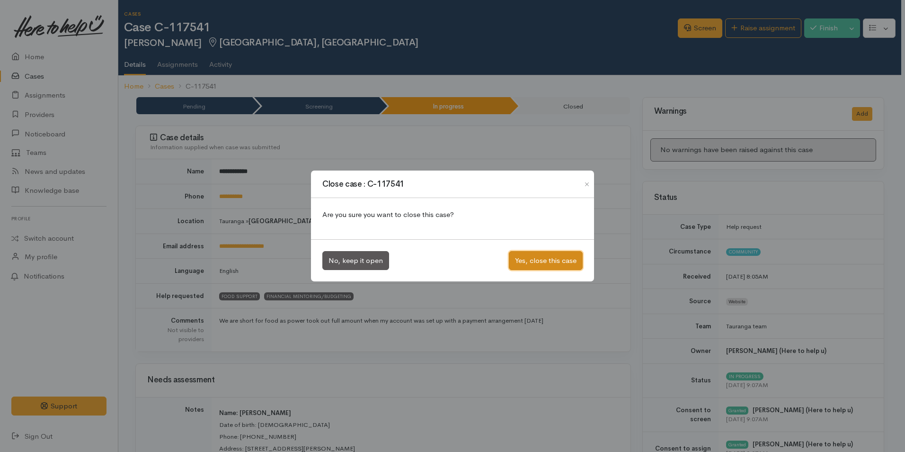
drag, startPoint x: 564, startPoint y: 260, endPoint x: 578, endPoint y: 233, distance: 30.1
click at [564, 260] on button "Yes, close this case" at bounding box center [546, 260] width 74 height 19
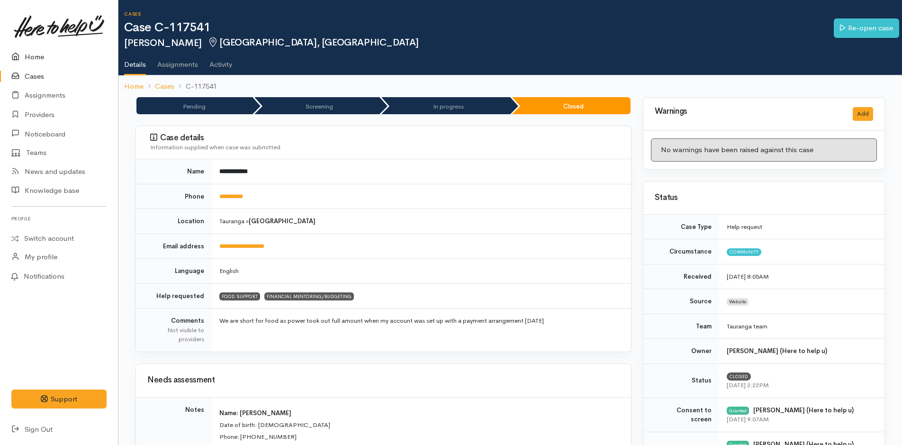
click at [20, 49] on link "Home" at bounding box center [59, 56] width 118 height 19
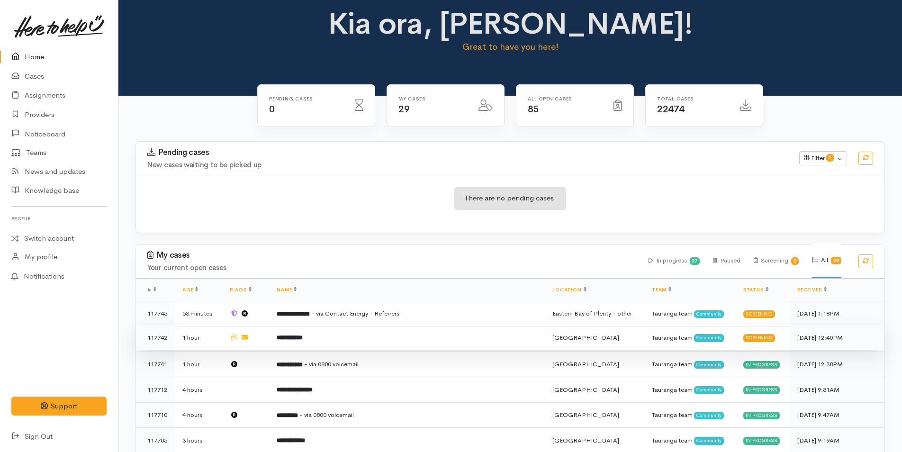
scroll to position [0, 0]
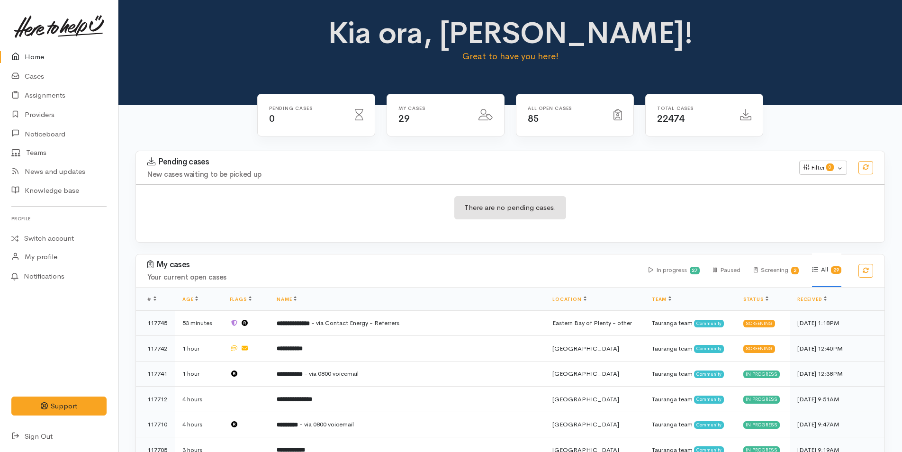
click at [41, 59] on link "Home" at bounding box center [59, 56] width 118 height 19
